Goal: Task Accomplishment & Management: Manage account settings

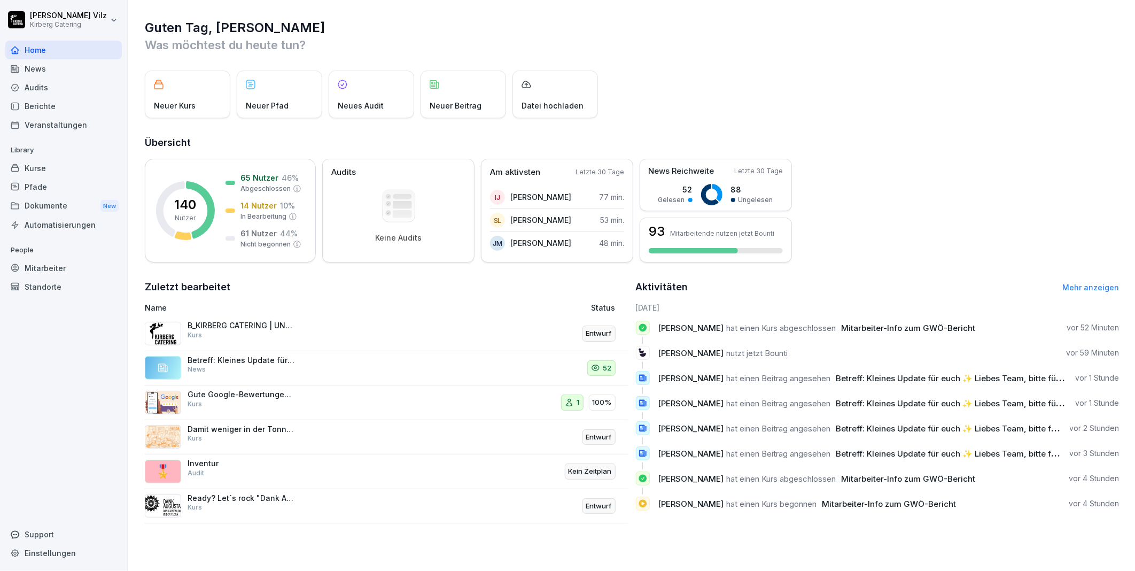
click at [46, 125] on div "Veranstaltungen" at bounding box center [63, 124] width 116 height 19
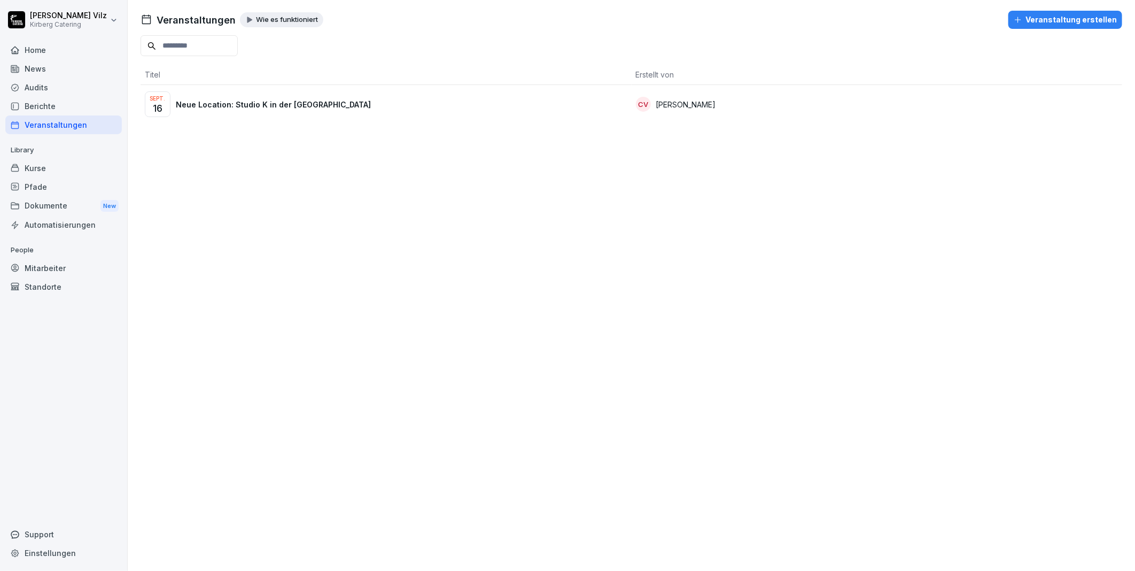
click at [188, 107] on p "Neue Location: Studio K in der Kölner Südstadt" at bounding box center [273, 104] width 195 height 11
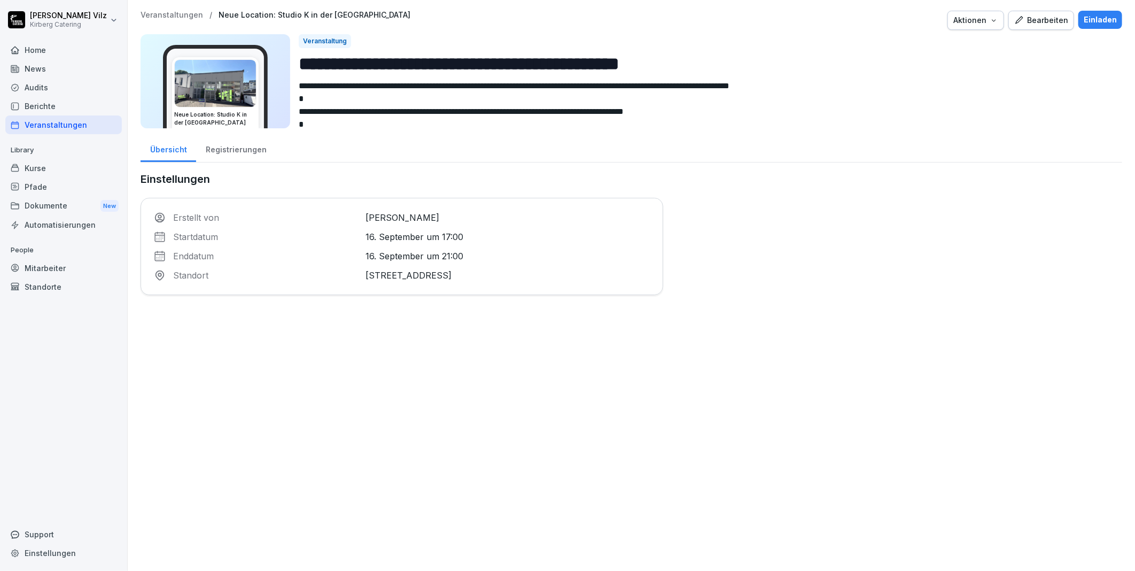
click at [522, 238] on p "16. September um 17:00" at bounding box center [508, 236] width 284 height 13
click at [245, 147] on div "Registrierungen" at bounding box center [236, 148] width 80 height 27
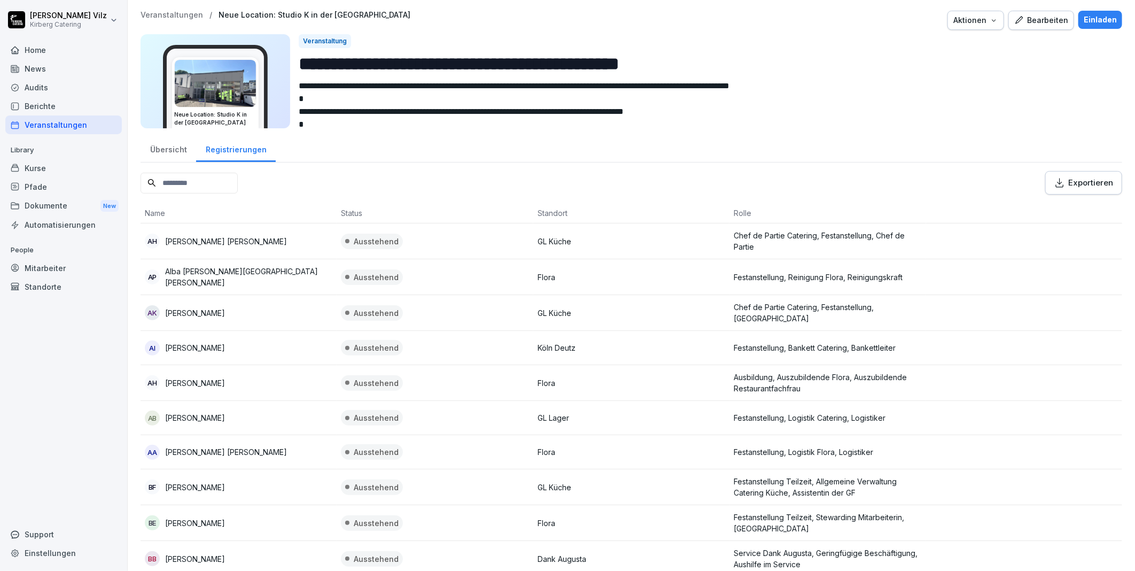
click at [1056, 182] on icon "button" at bounding box center [1060, 182] width 8 height 9
click at [1059, 174] on button "Exportieren" at bounding box center [1083, 183] width 77 height 24
click at [166, 150] on div "Übersicht" at bounding box center [169, 148] width 56 height 27
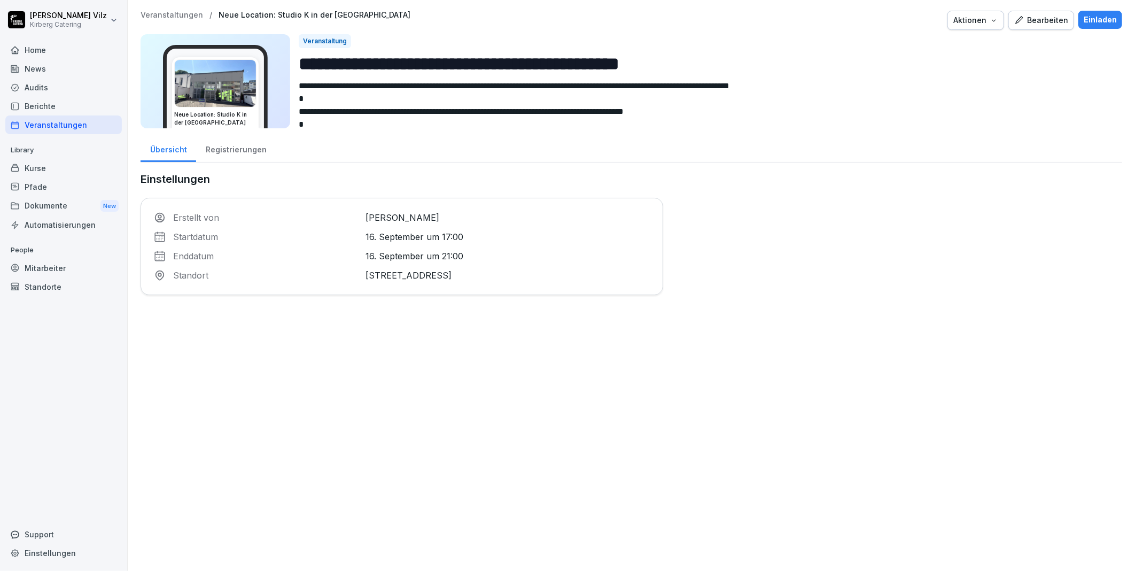
click at [36, 166] on div "Kurse" at bounding box center [63, 168] width 116 height 19
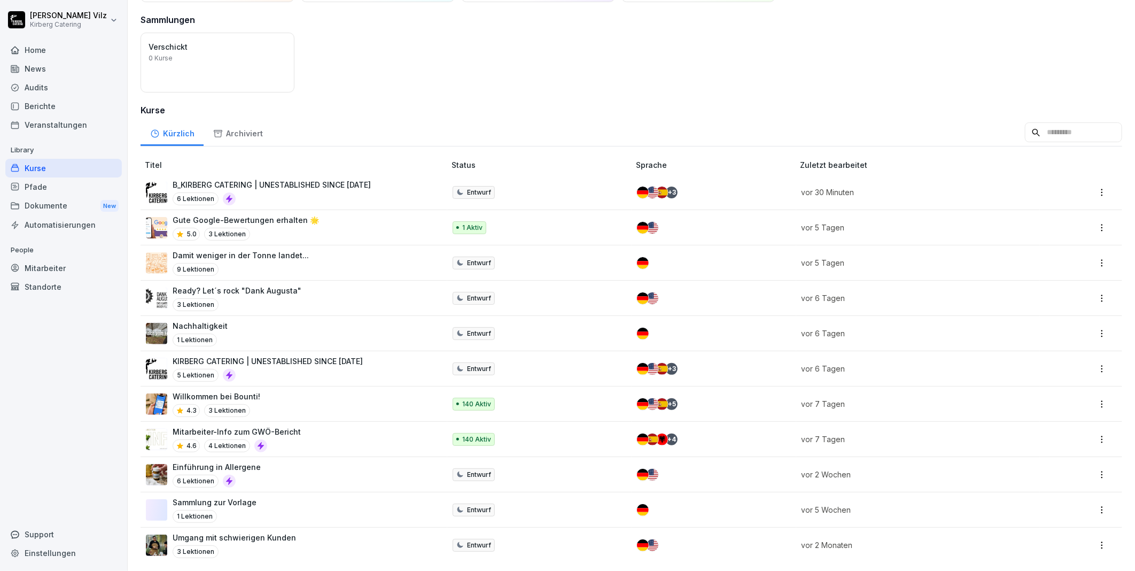
scroll to position [86, 0]
click at [297, 426] on div "Mitarbeiter-Info zum GWÖ-Bericht 4.6 4 Lektionen" at bounding box center [290, 439] width 289 height 26
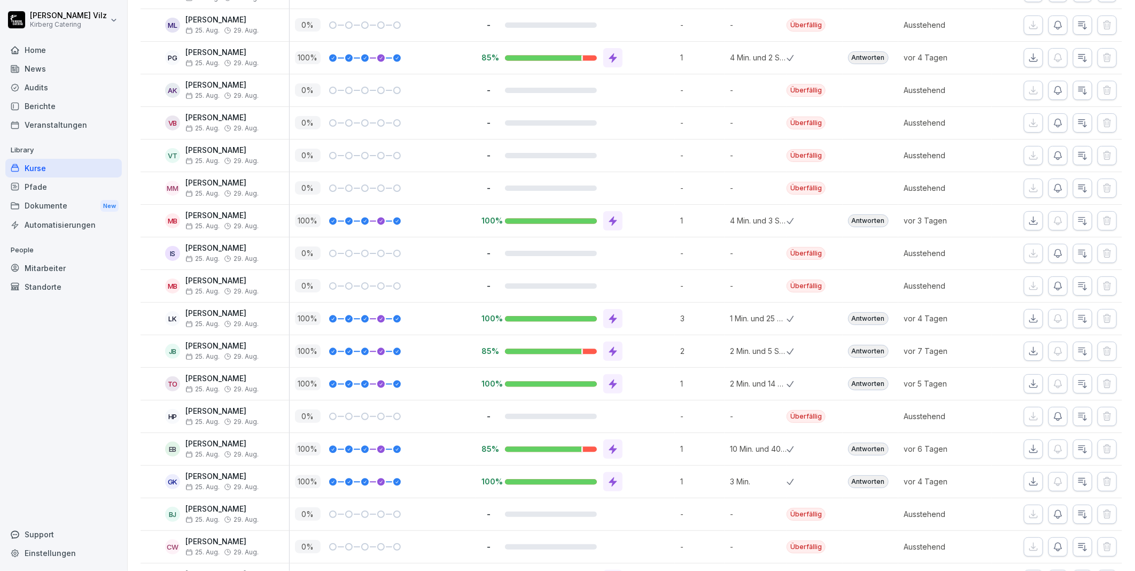
scroll to position [1365, 0]
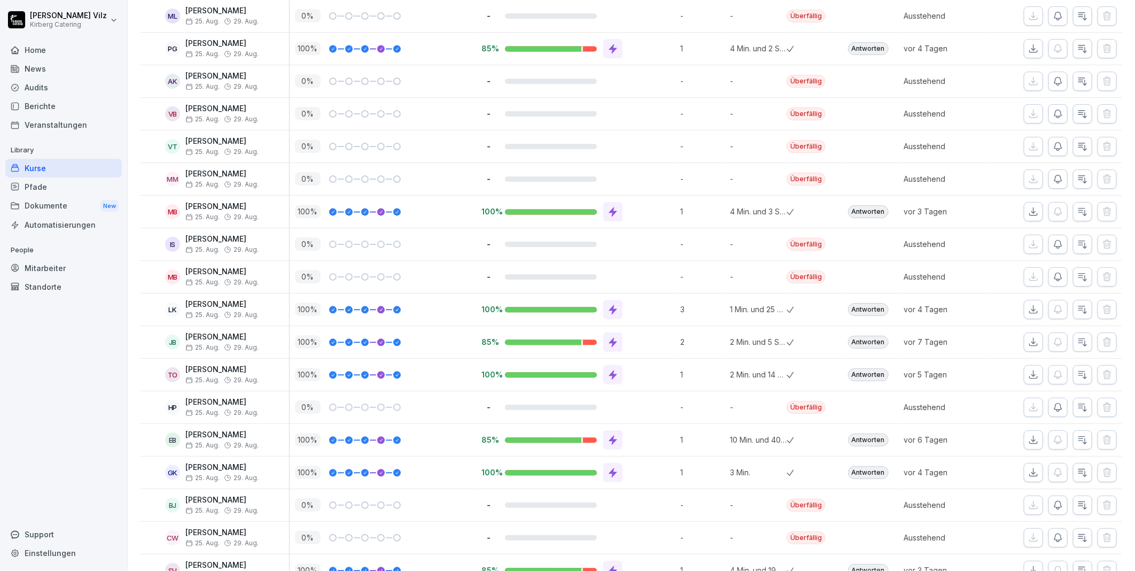
click at [57, 271] on div "Mitarbeiter" at bounding box center [63, 268] width 116 height 19
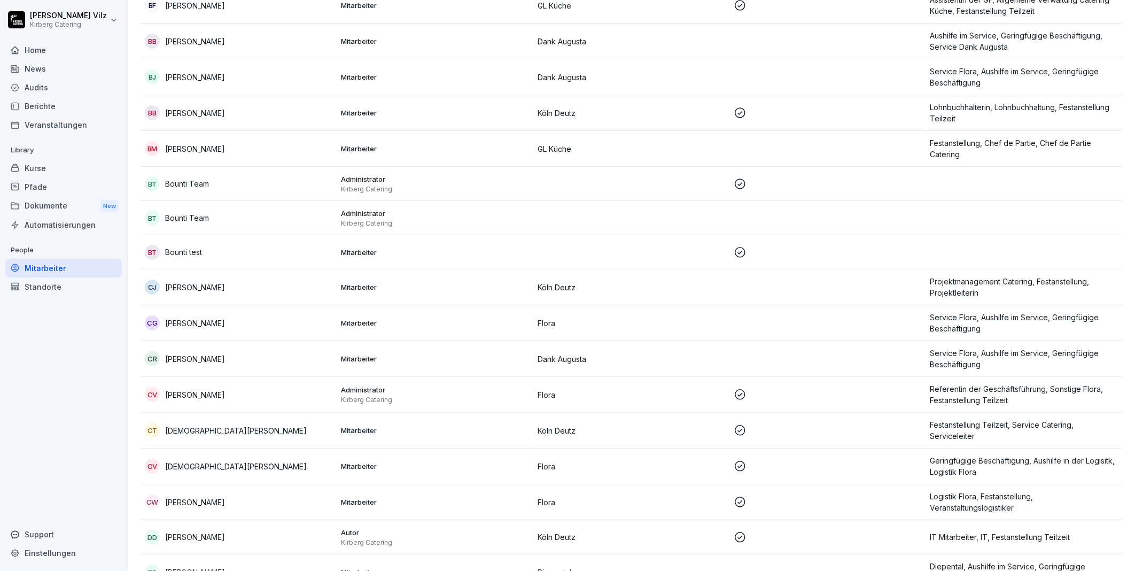
scroll to position [426, 0]
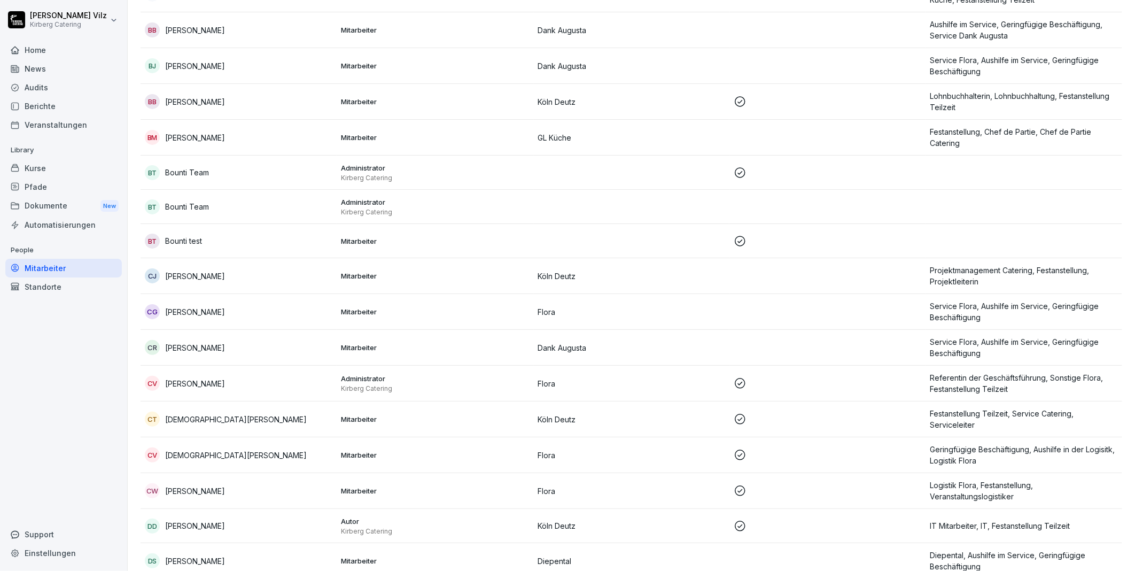
click at [258, 237] on div "Bt Bounti test" at bounding box center [239, 241] width 188 height 15
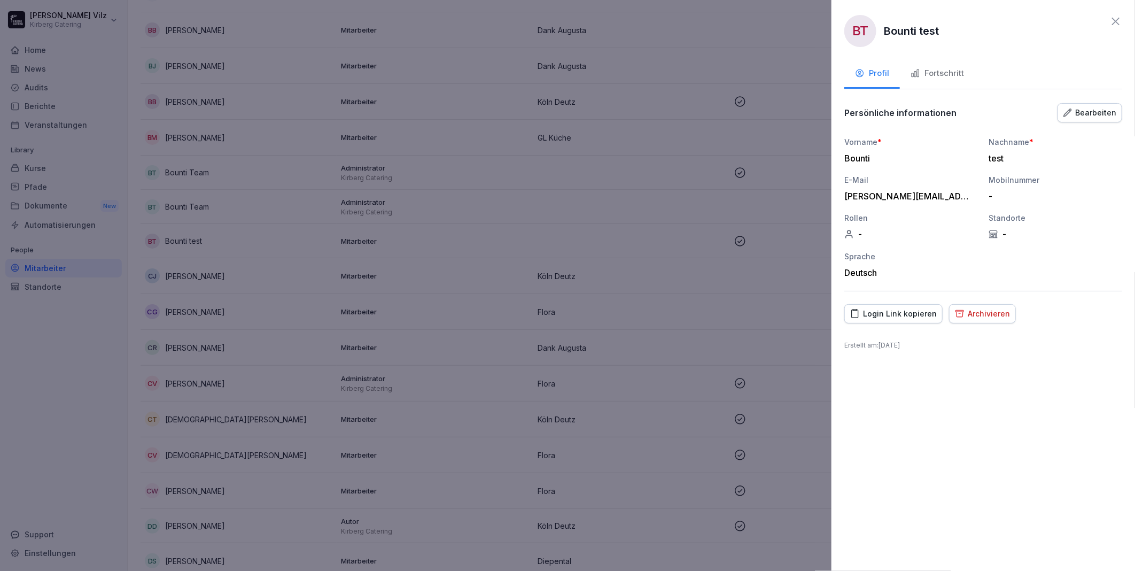
click at [938, 71] on div "Fortschritt" at bounding box center [937, 73] width 53 height 12
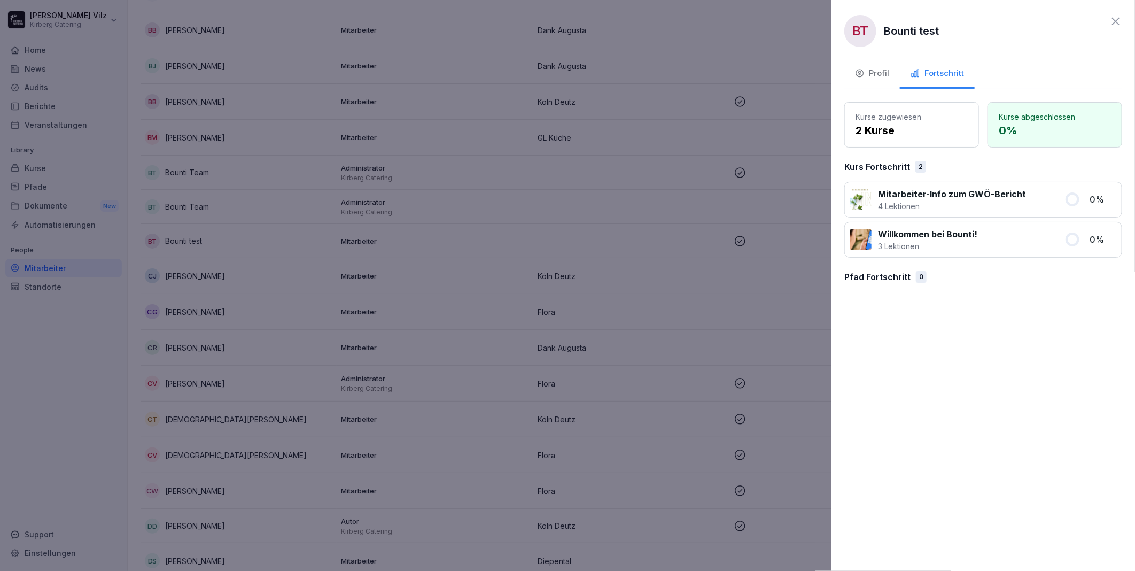
click at [877, 68] on div "Profil" at bounding box center [872, 73] width 34 height 12
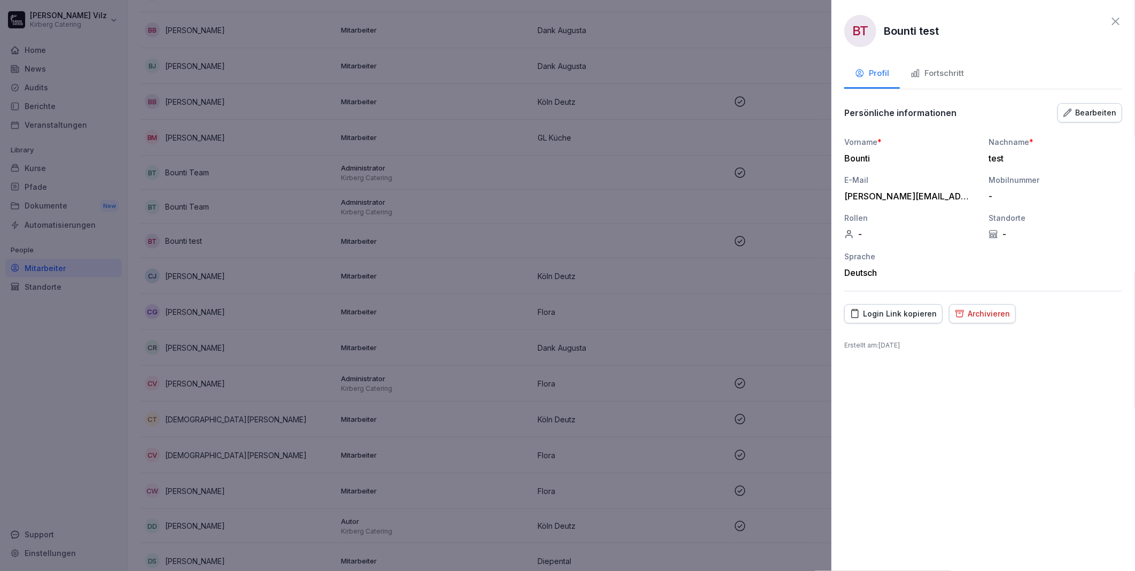
click at [1116, 21] on icon at bounding box center [1115, 21] width 7 height 7
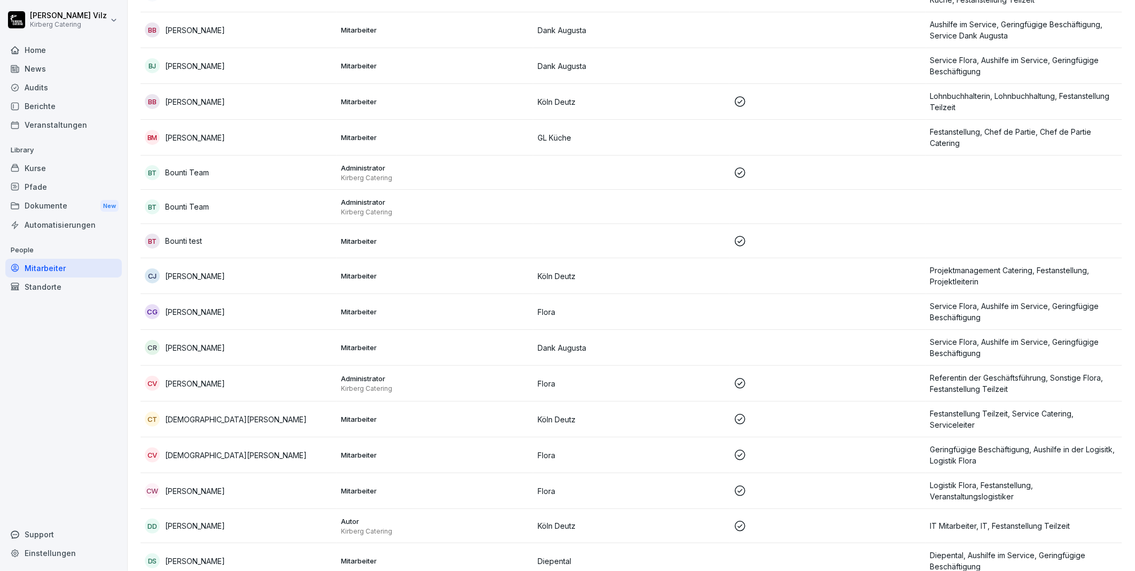
click at [222, 201] on div "BT Bounti Team" at bounding box center [239, 206] width 188 height 15
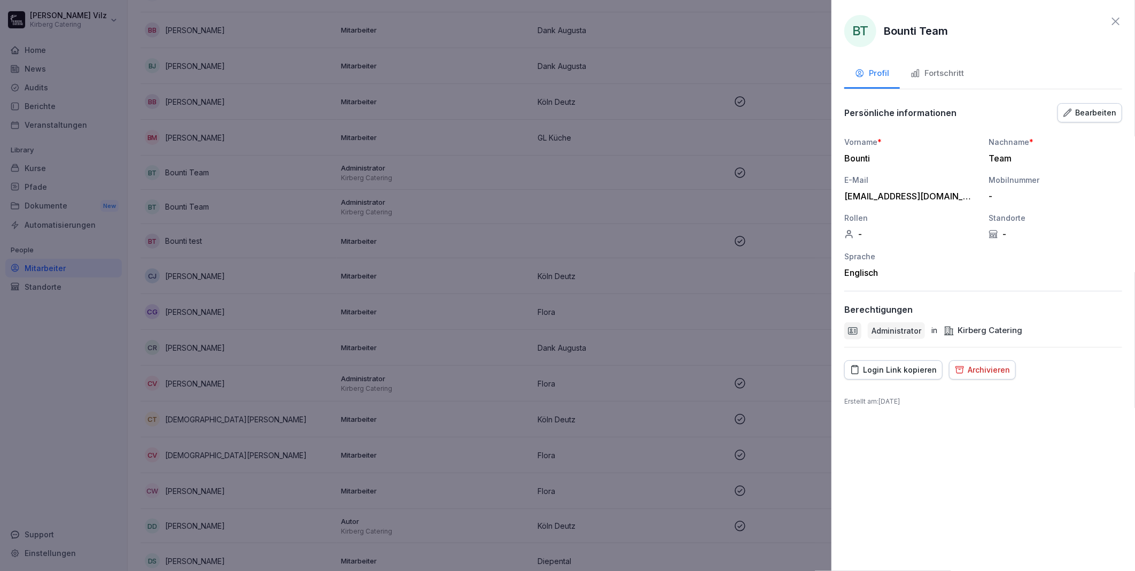
click at [958, 74] on div "Fortschritt" at bounding box center [937, 73] width 53 height 12
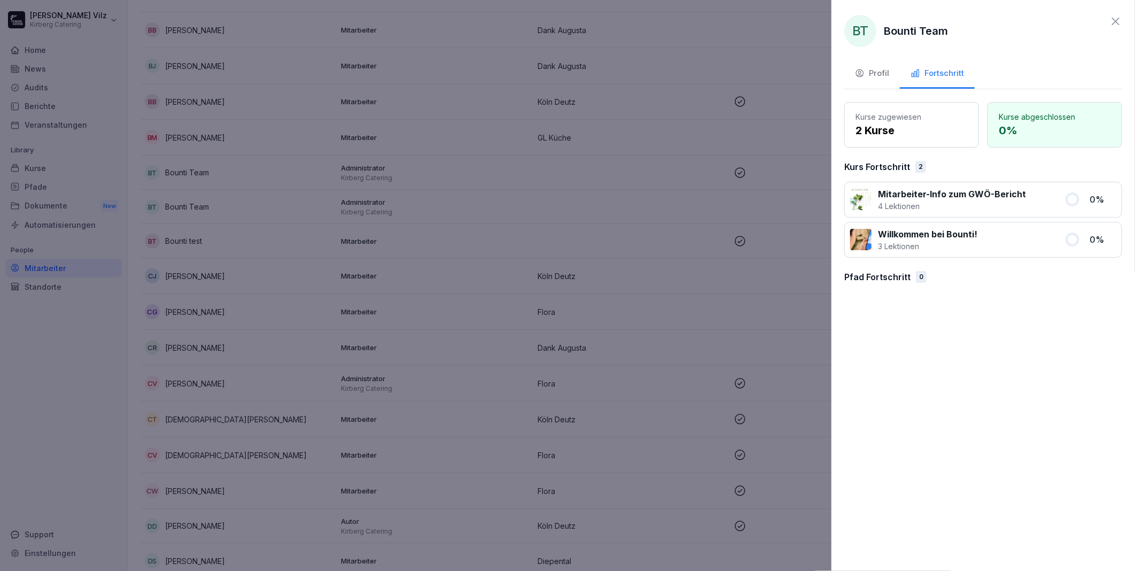
click at [879, 71] on div "Profil" at bounding box center [872, 73] width 34 height 12
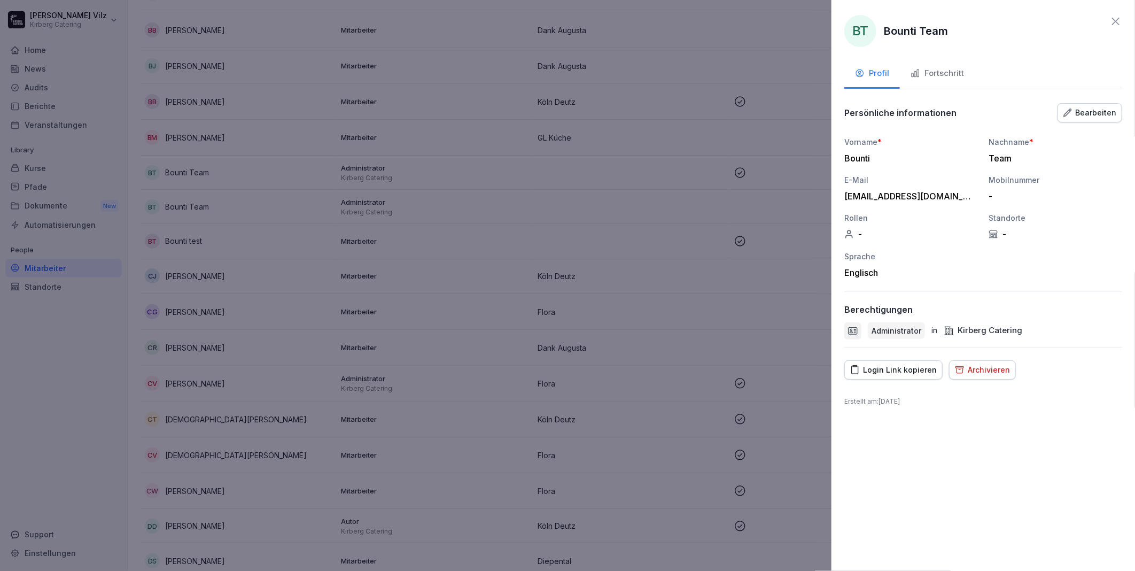
click at [692, 293] on div at bounding box center [567, 285] width 1135 height 571
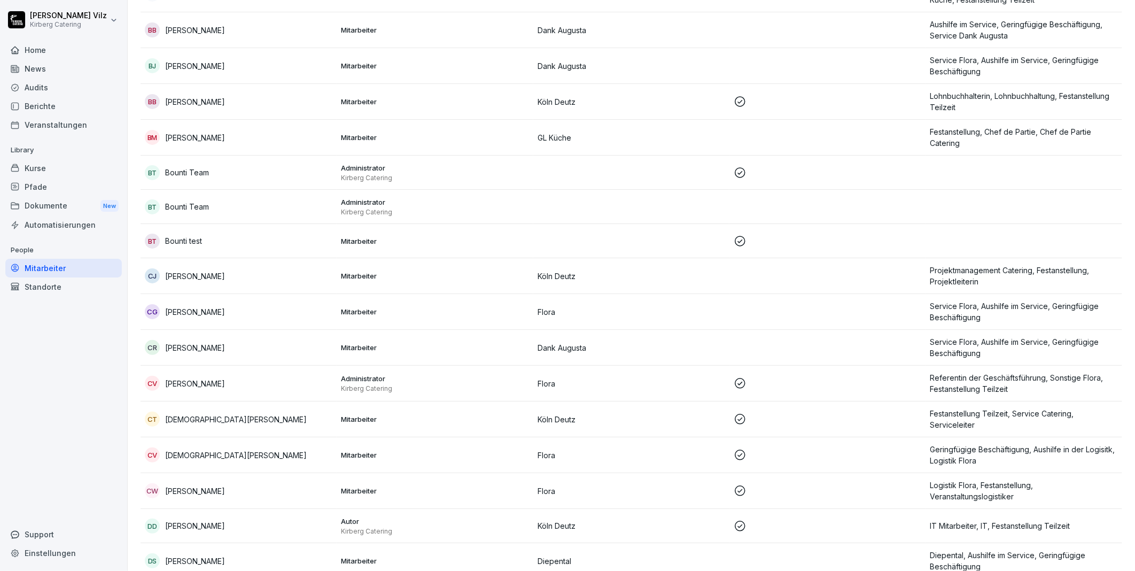
click at [200, 237] on p "Bounti test" at bounding box center [183, 240] width 37 height 11
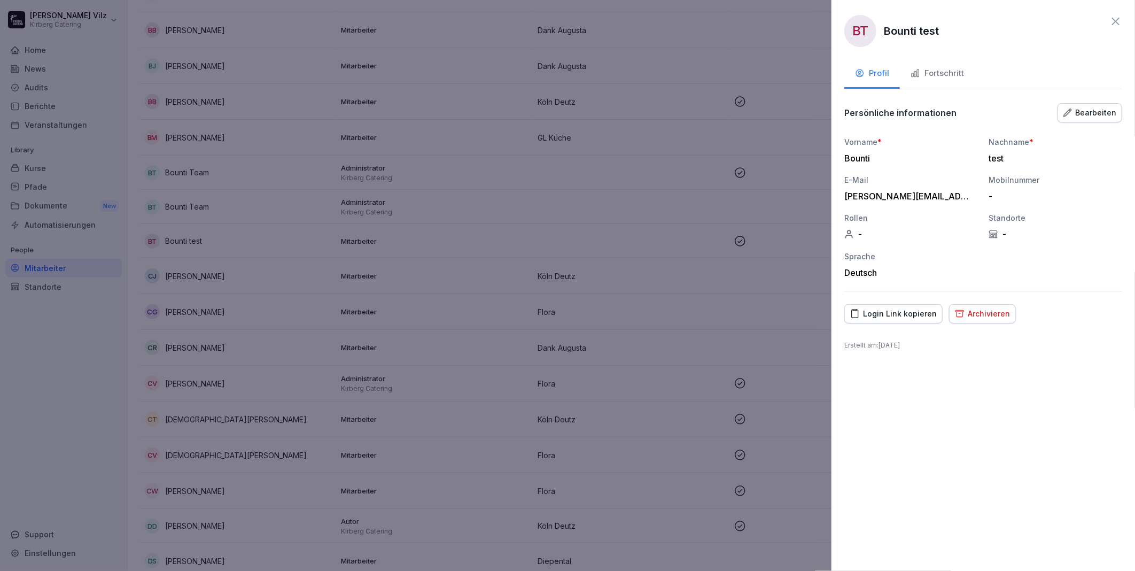
click at [458, 259] on div at bounding box center [567, 285] width 1135 height 571
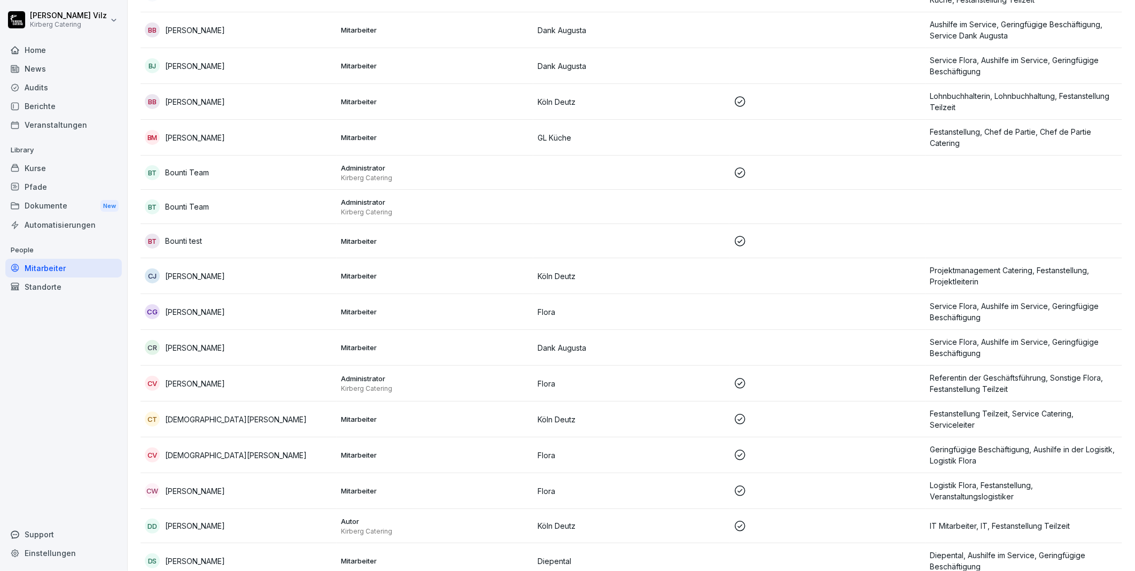
click at [243, 165] on div "BT Bounti Team" at bounding box center [239, 172] width 188 height 15
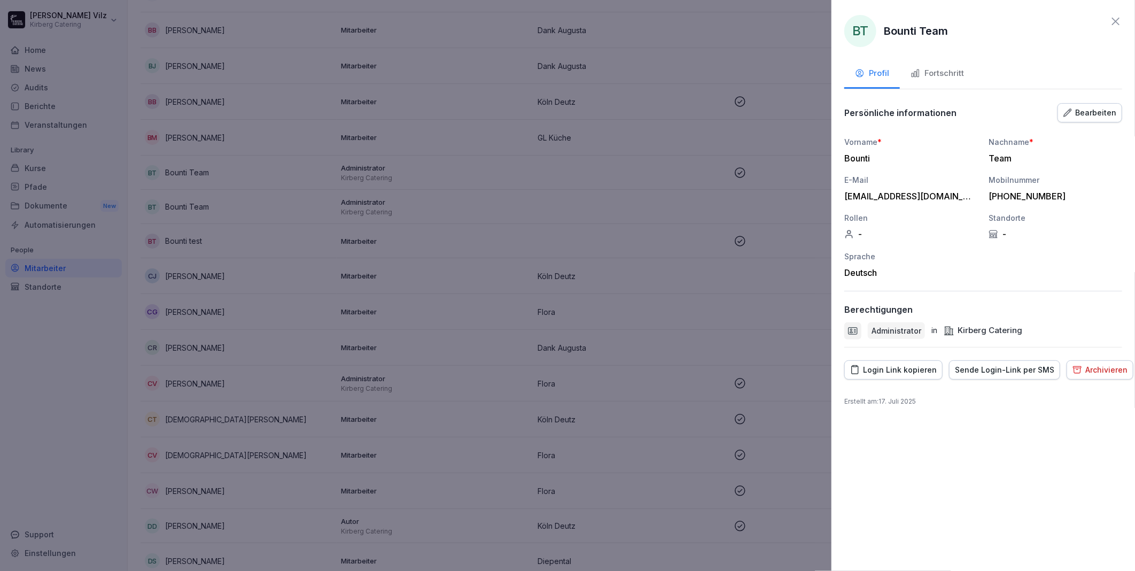
click at [1118, 20] on icon at bounding box center [1115, 21] width 13 height 13
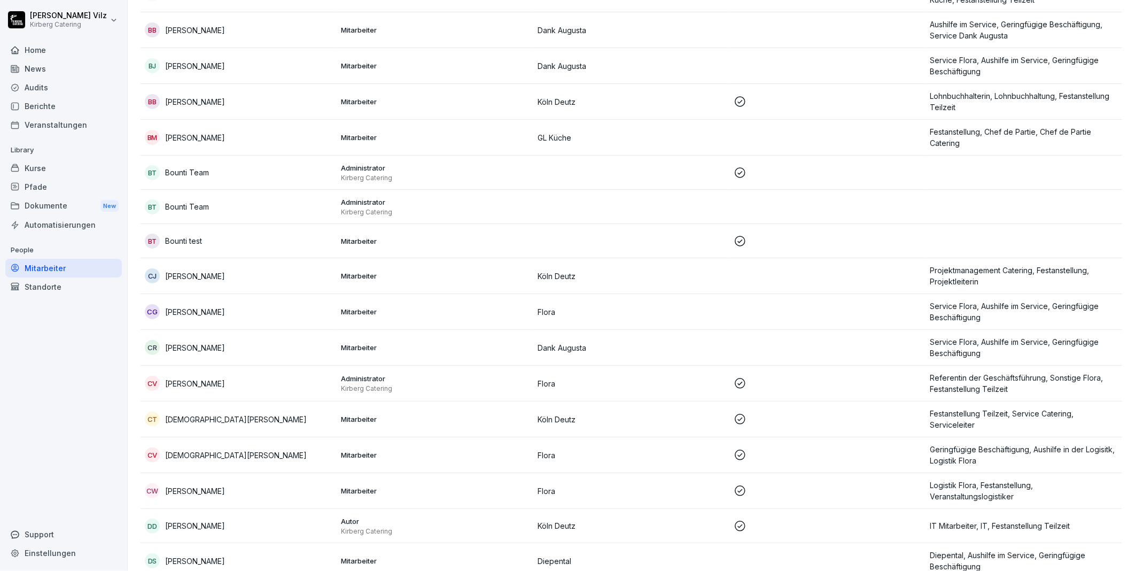
click at [236, 204] on div "BT Bounti Team" at bounding box center [239, 206] width 188 height 15
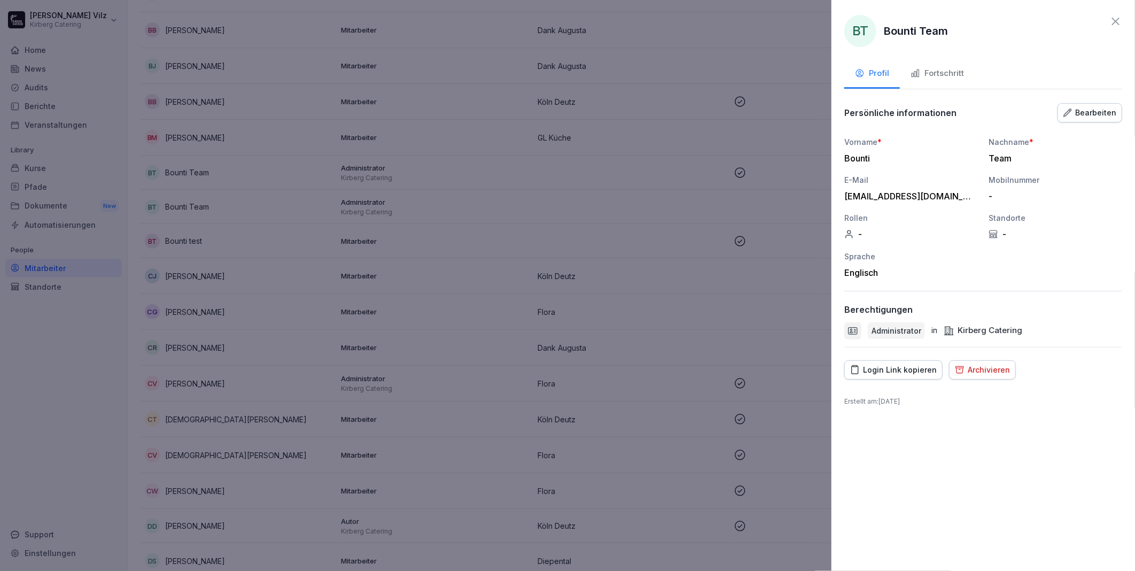
click at [1121, 21] on icon at bounding box center [1115, 21] width 13 height 13
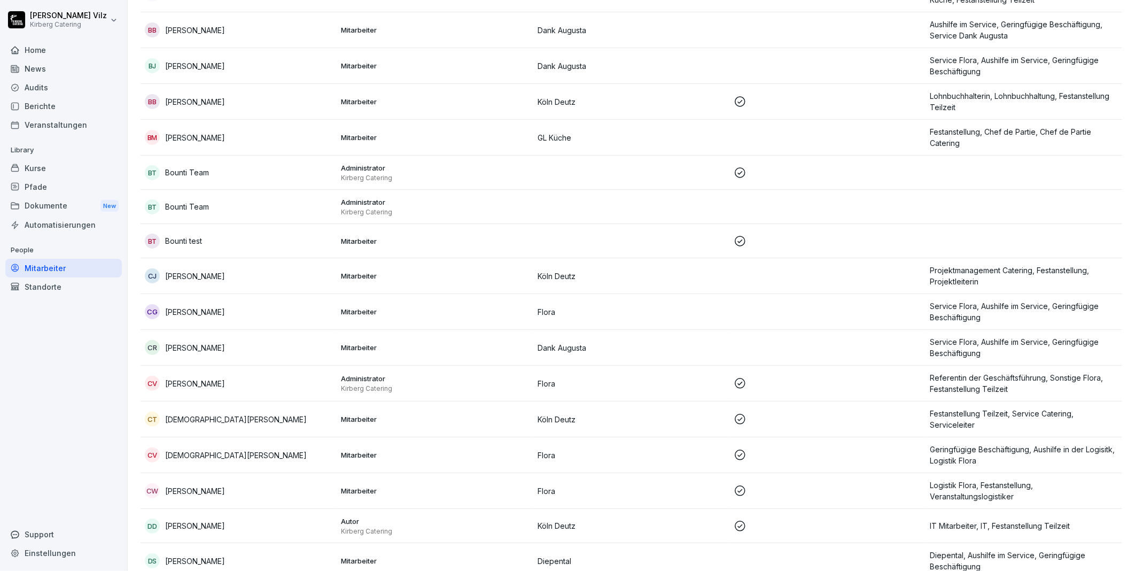
click at [210, 238] on div "Bt Bounti test" at bounding box center [239, 241] width 188 height 15
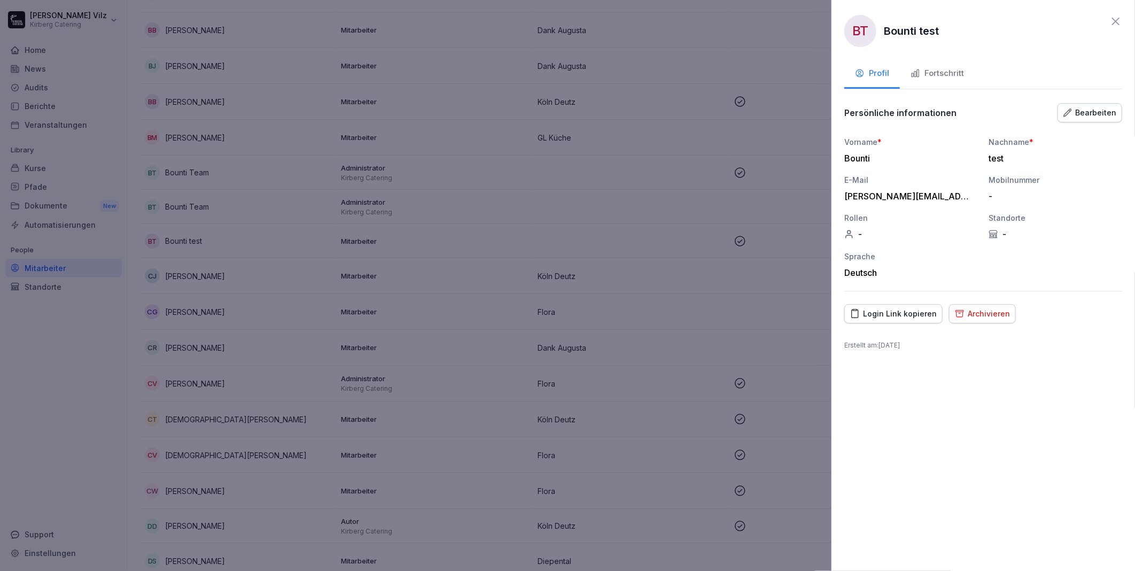
click at [1120, 19] on icon at bounding box center [1115, 21] width 13 height 13
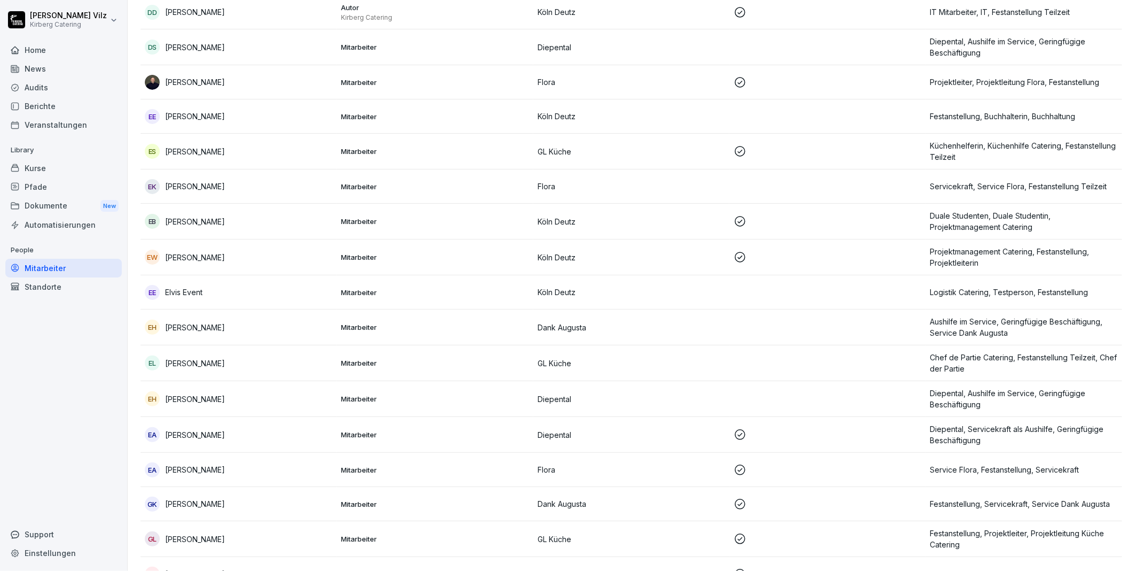
scroll to position [960, 0]
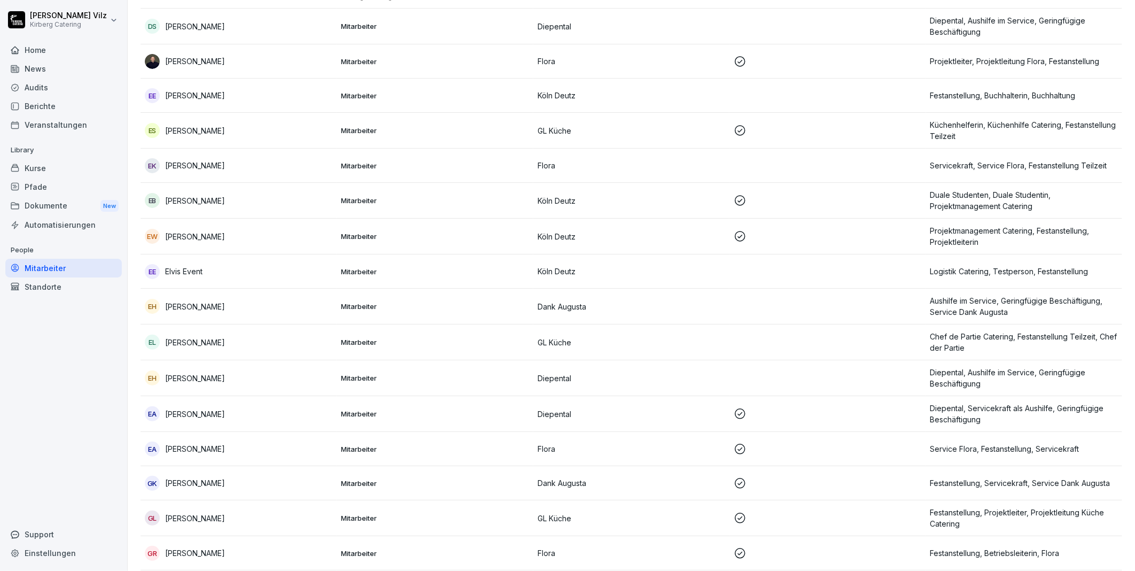
click at [258, 265] on div "EE Elvis Event" at bounding box center [239, 271] width 188 height 15
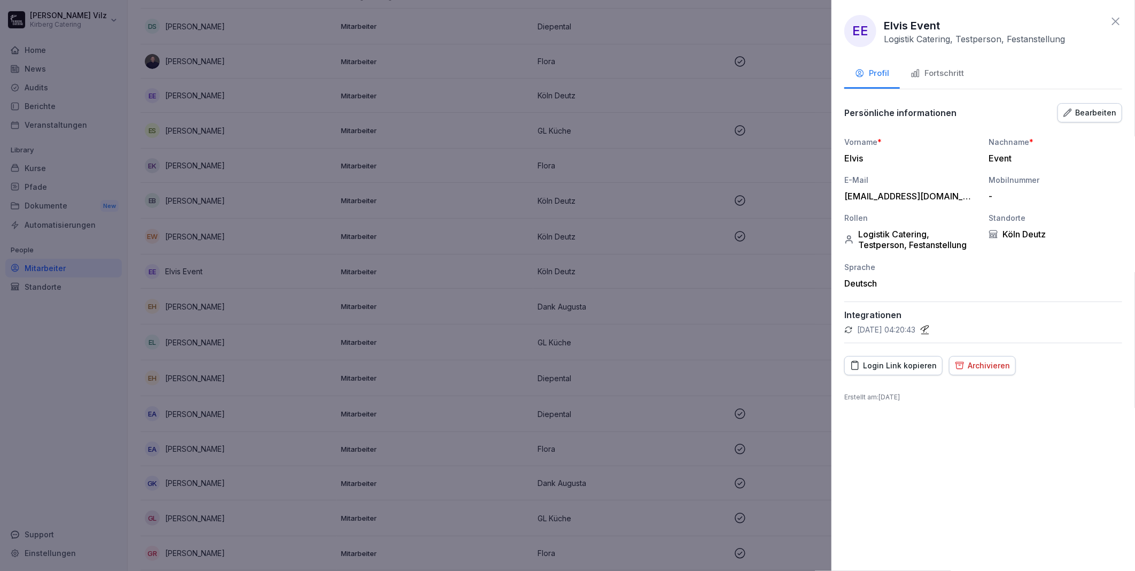
click at [1101, 110] on div "Bearbeiten" at bounding box center [1089, 113] width 53 height 12
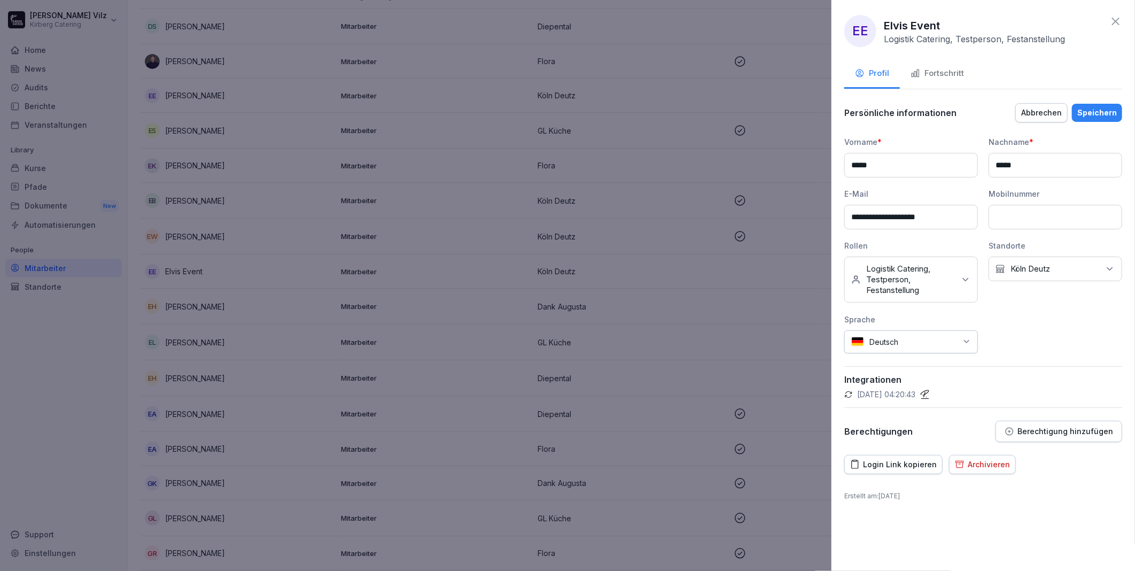
click at [1112, 19] on icon at bounding box center [1115, 21] width 13 height 13
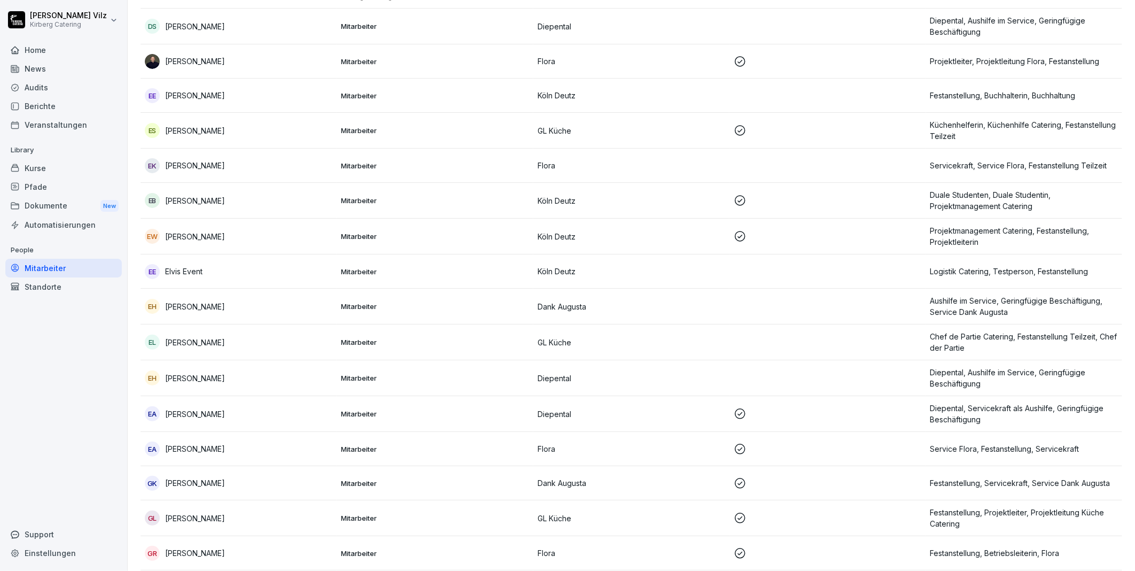
click at [45, 165] on div "Kurse" at bounding box center [63, 168] width 116 height 19
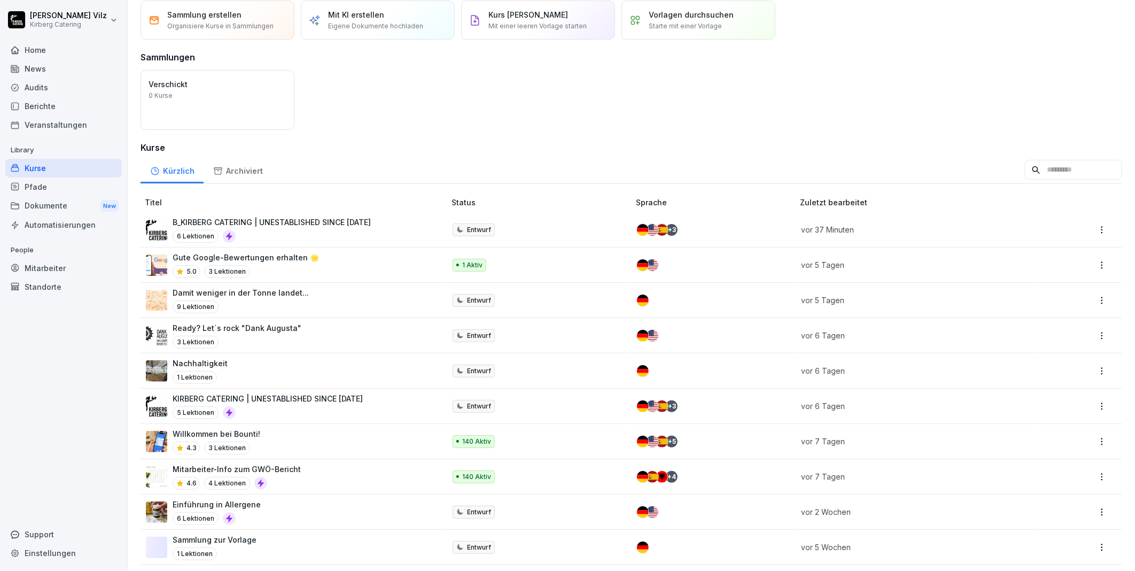
scroll to position [86, 0]
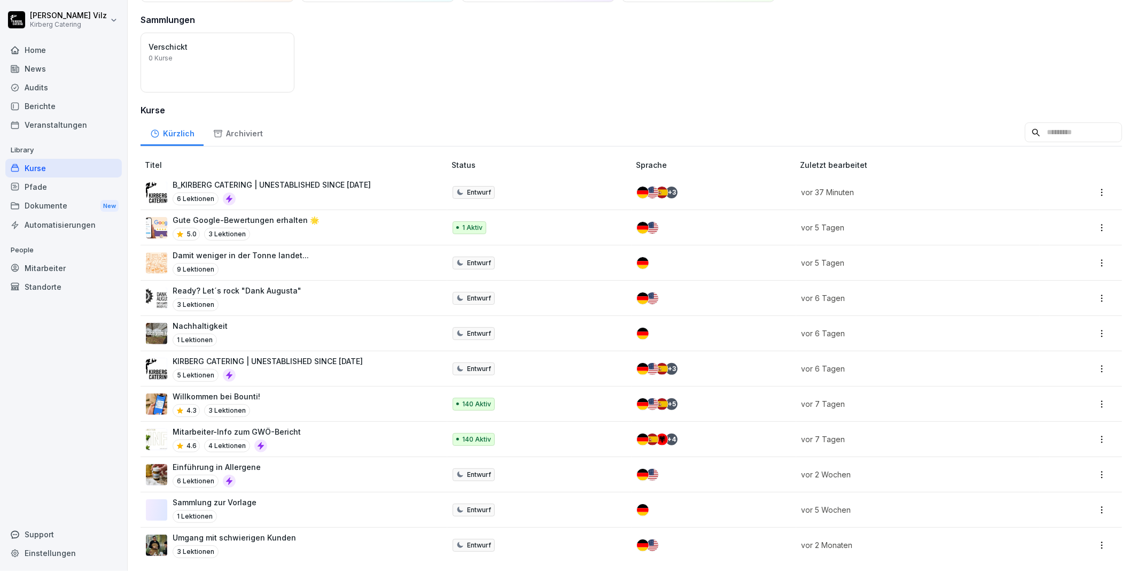
click at [283, 391] on div "Willkommen bei Bounti! 4.3 3 Lektionen" at bounding box center [290, 404] width 289 height 26
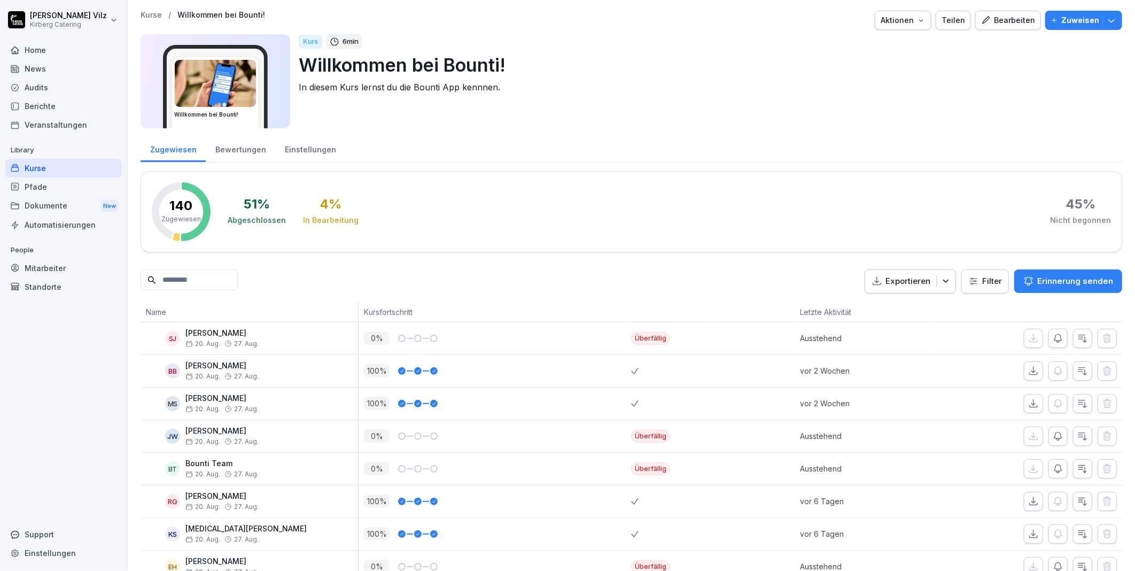
click at [1045, 278] on p "Erinnerung senden" at bounding box center [1075, 281] width 76 height 12
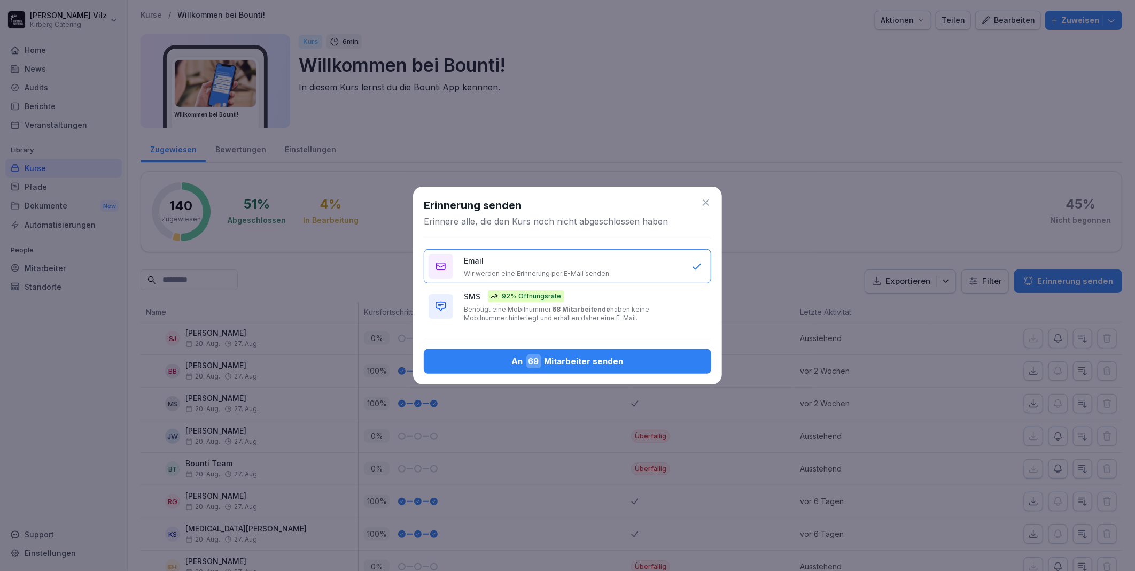
click at [458, 358] on div "An 69 Mitarbeiter senden" at bounding box center [567, 361] width 270 height 14
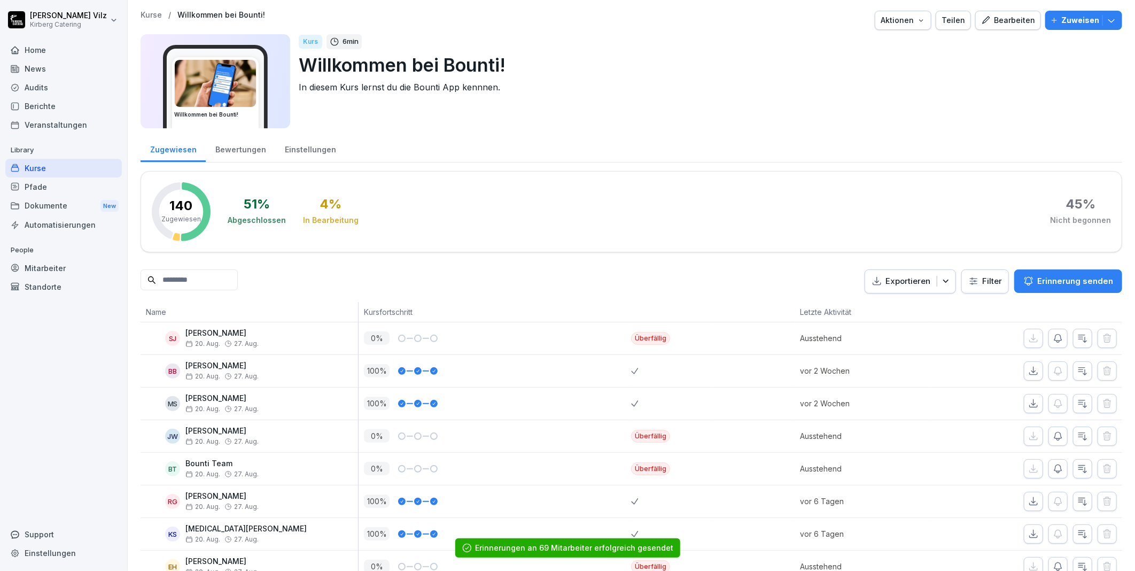
click at [50, 165] on div "Kurse" at bounding box center [63, 168] width 116 height 19
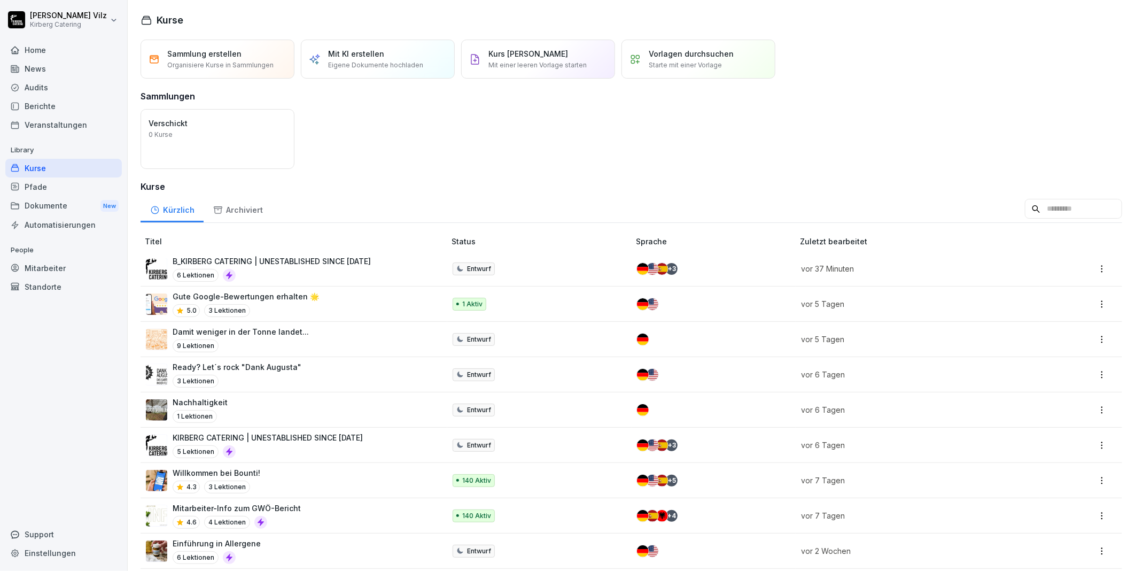
click at [314, 517] on div "Mitarbeiter-Info zum GWÖ-Bericht 4.6 4 Lektionen" at bounding box center [290, 515] width 289 height 26
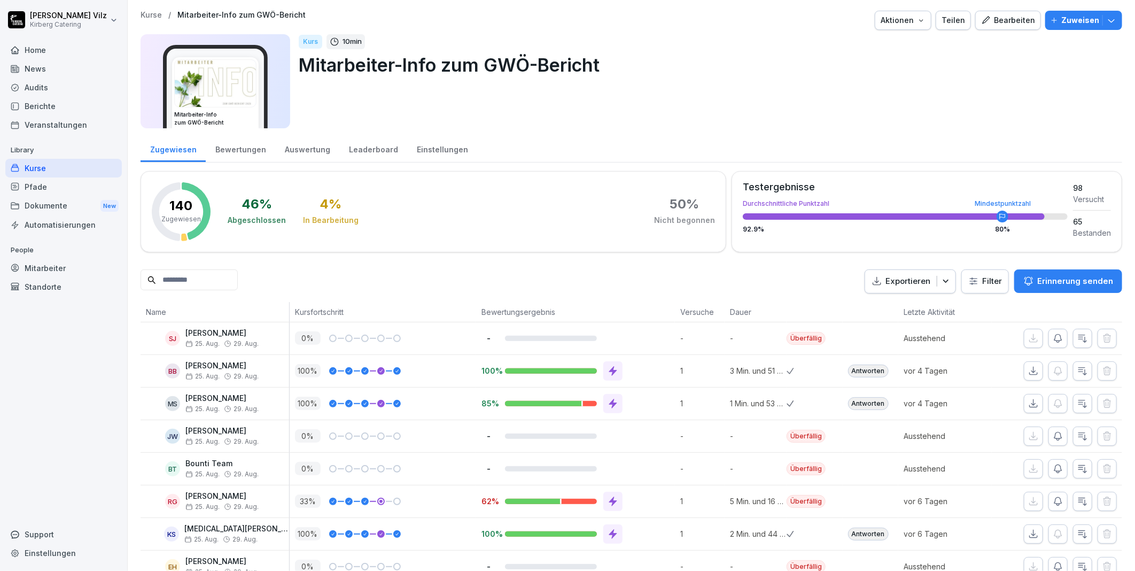
click at [1038, 279] on p "Erinnerung senden" at bounding box center [1075, 281] width 76 height 12
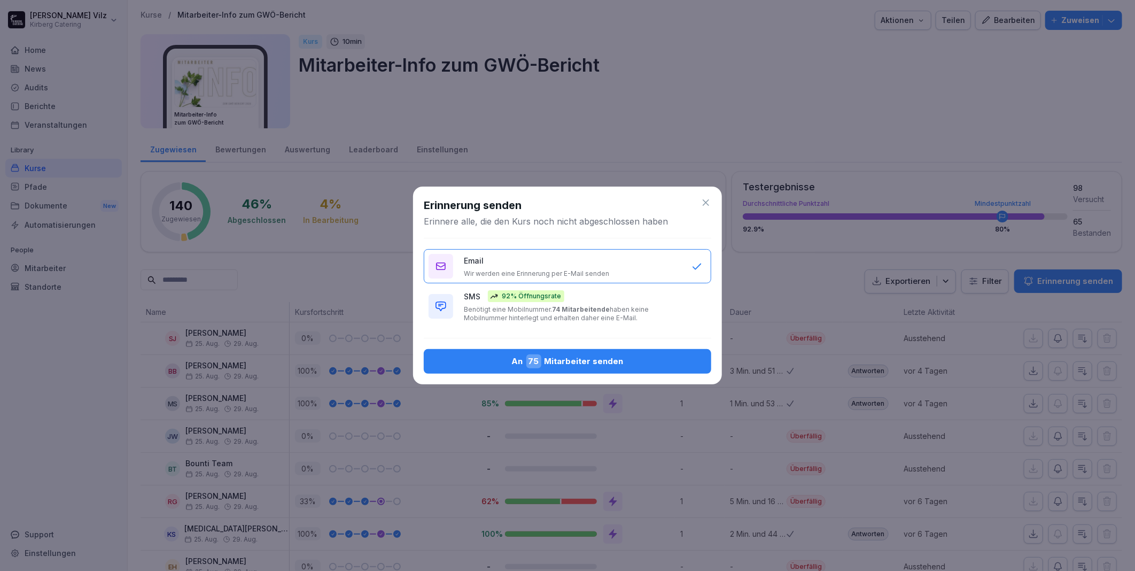
click at [580, 357] on div "An 75 Mitarbeiter senden" at bounding box center [567, 361] width 270 height 14
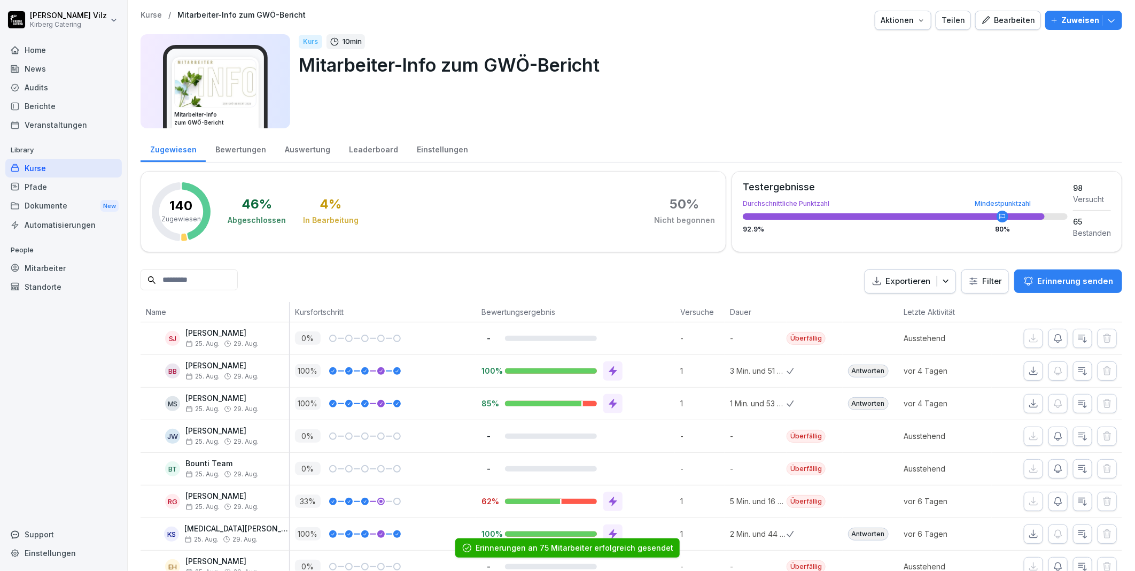
click at [36, 171] on div "Kurse" at bounding box center [63, 168] width 116 height 19
